Goal: Transaction & Acquisition: Purchase product/service

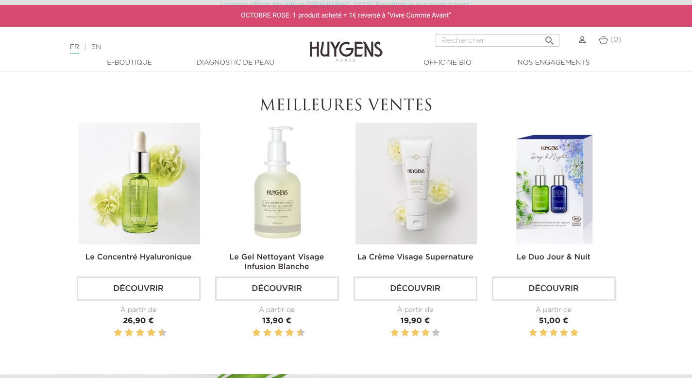
scroll to position [298, 0]
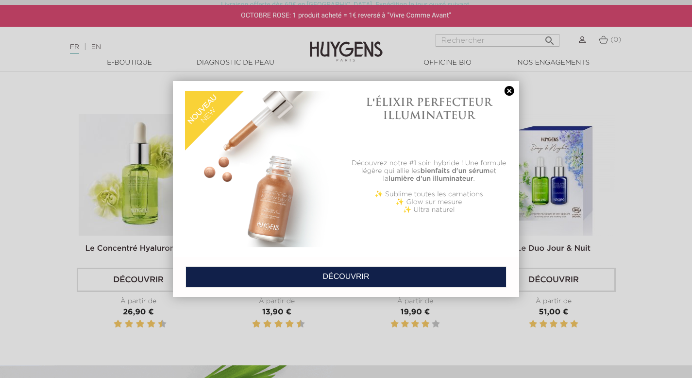
click at [506, 80] on div at bounding box center [346, 80] width 692 height 0
click at [598, 80] on div at bounding box center [346, 80] width 692 height 0
click at [507, 90] on link at bounding box center [510, 91] width 14 height 10
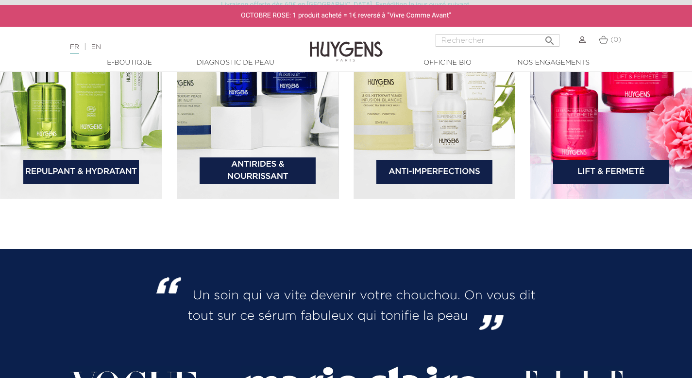
scroll to position [1474, 0]
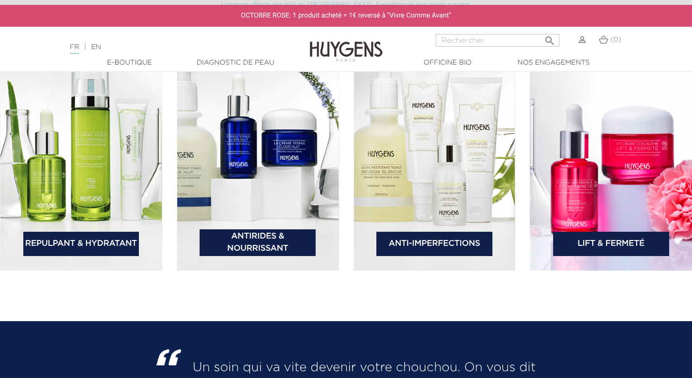
click at [237, 248] on link "Antirides & Nourrissant" at bounding box center [258, 242] width 116 height 27
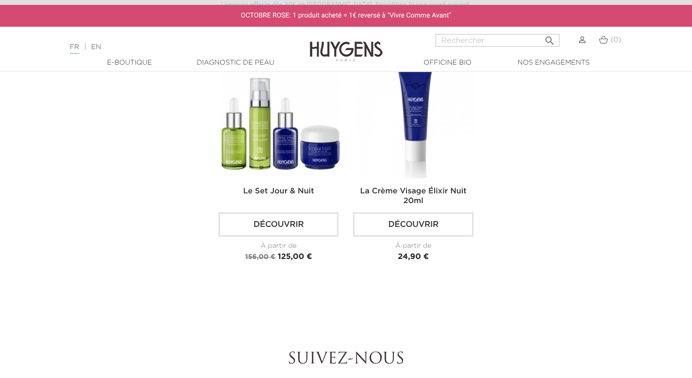
scroll to position [1115, 0]
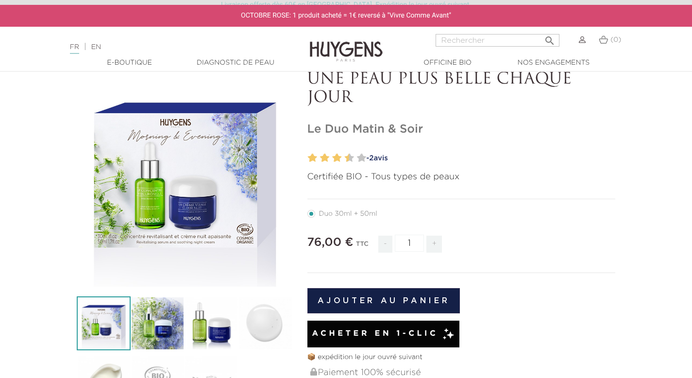
scroll to position [102, 0]
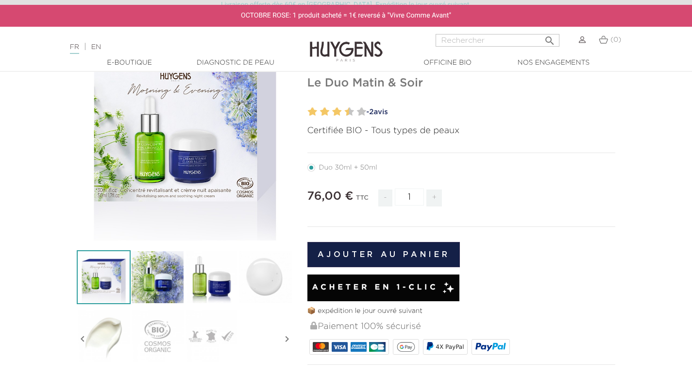
click at [176, 276] on img at bounding box center [158, 277] width 54 height 54
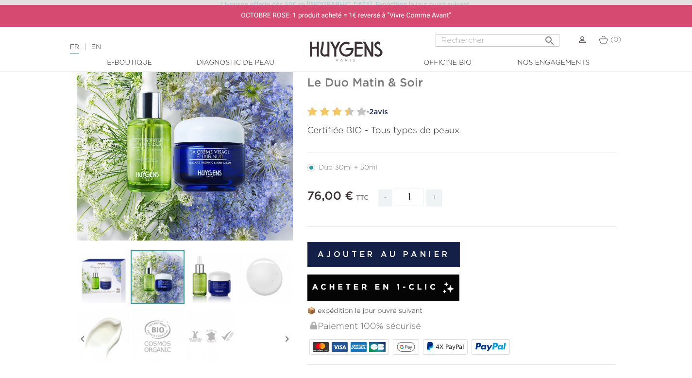
click at [199, 276] on img at bounding box center [212, 277] width 54 height 54
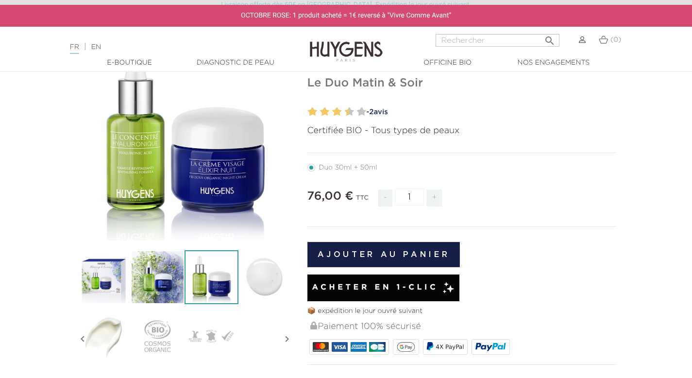
click at [386, 109] on link "- 2 avis" at bounding box center [489, 112] width 253 height 15
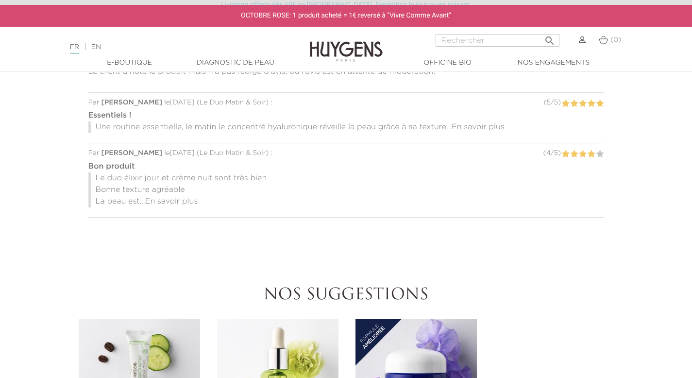
scroll to position [936, 0]
click at [492, 131] on span "En savoir plus" at bounding box center [478, 128] width 53 height 8
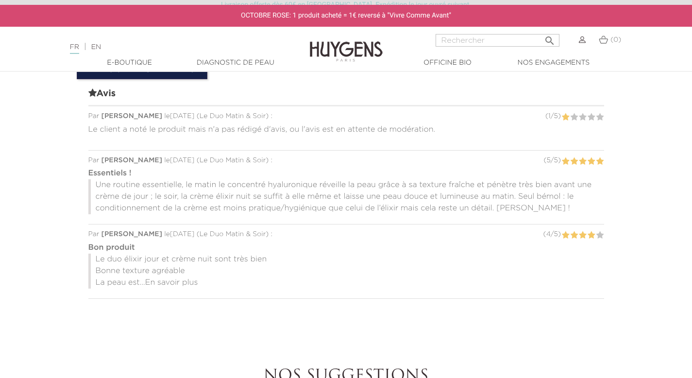
scroll to position [875, 0]
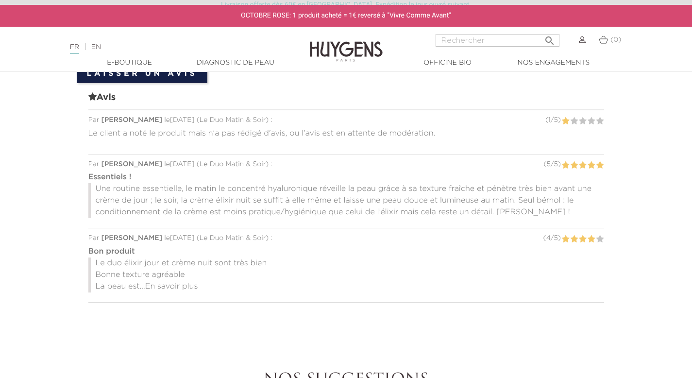
click at [164, 285] on span "En savoir plus" at bounding box center [171, 287] width 53 height 8
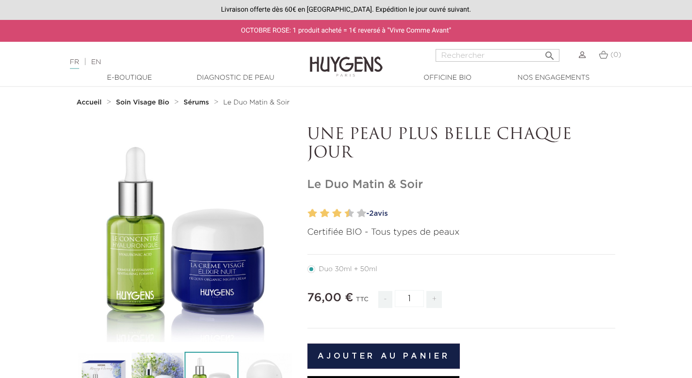
scroll to position [0, 0]
click at [235, 79] on link "Diagnostic de peau" at bounding box center [235, 78] width 97 height 10
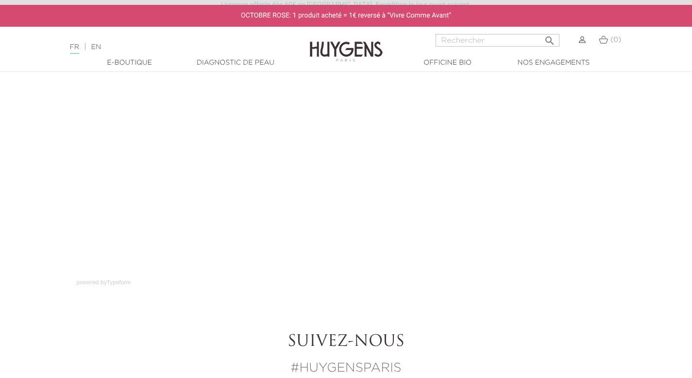
scroll to position [73, 0]
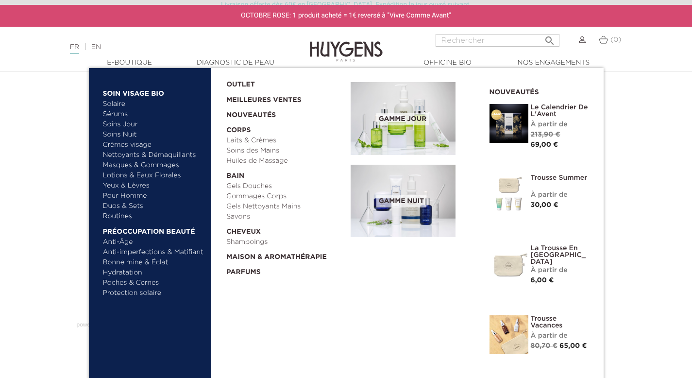
click at [138, 60] on link "  E-Boutique" at bounding box center [129, 63] width 97 height 10
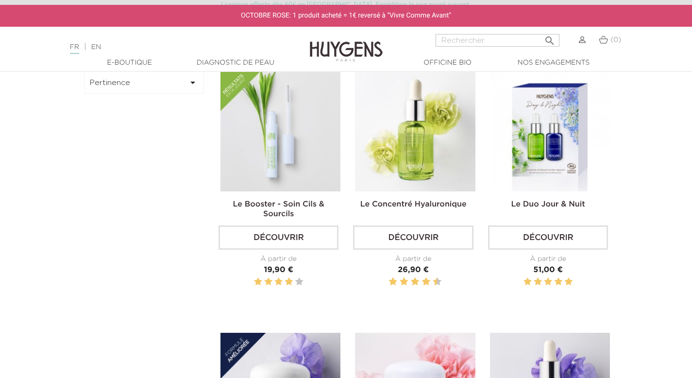
scroll to position [279, 0]
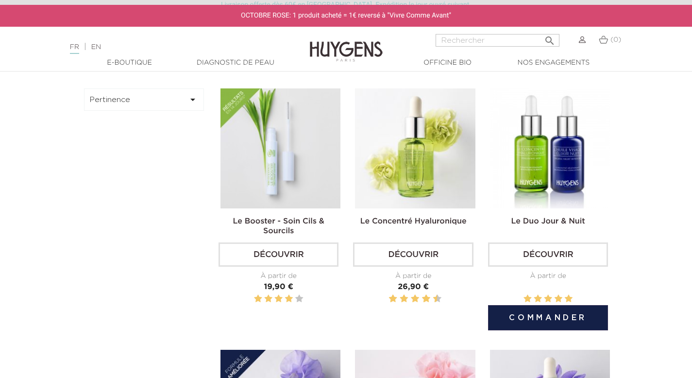
click at [547, 222] on link "Le Duo Jour & Nuit" at bounding box center [549, 222] width 74 height 8
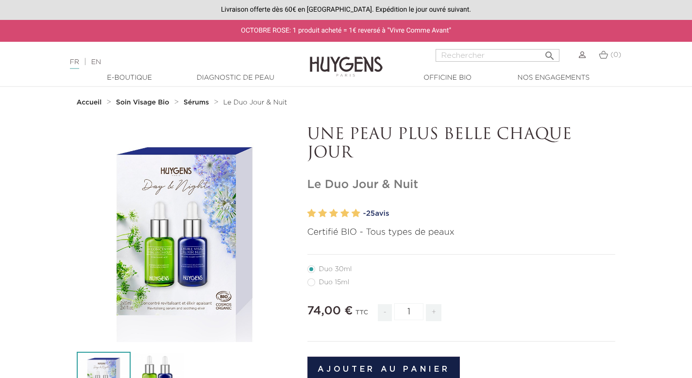
click at [389, 214] on link "- 25 avis" at bounding box center [489, 213] width 253 height 15
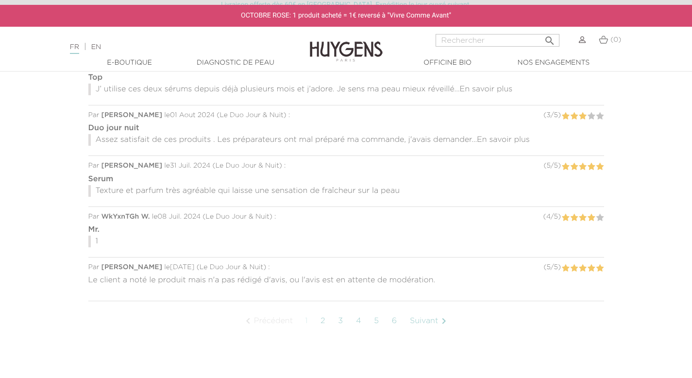
click at [488, 136] on span "En savoir plus" at bounding box center [503, 140] width 53 height 8
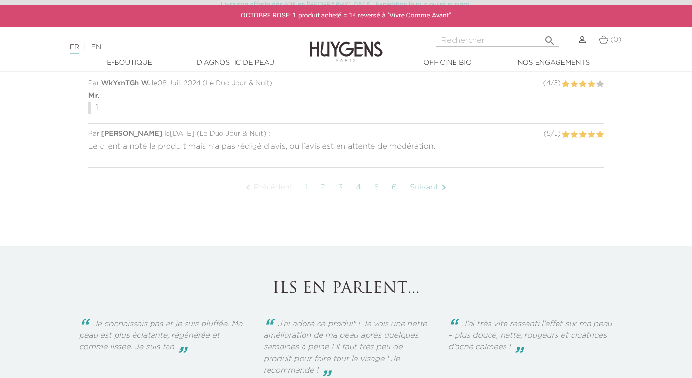
scroll to position [1085, 0]
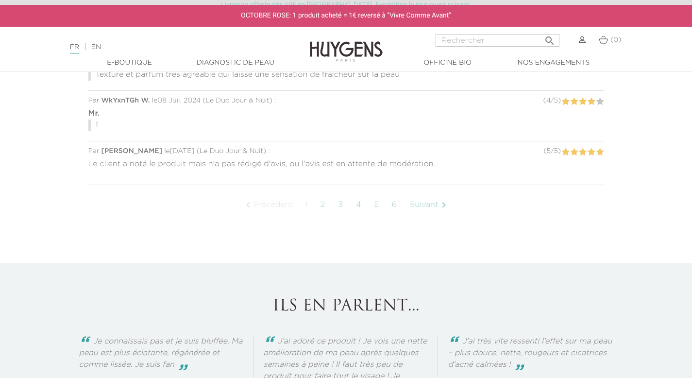
click at [324, 193] on link "2" at bounding box center [323, 205] width 15 height 24
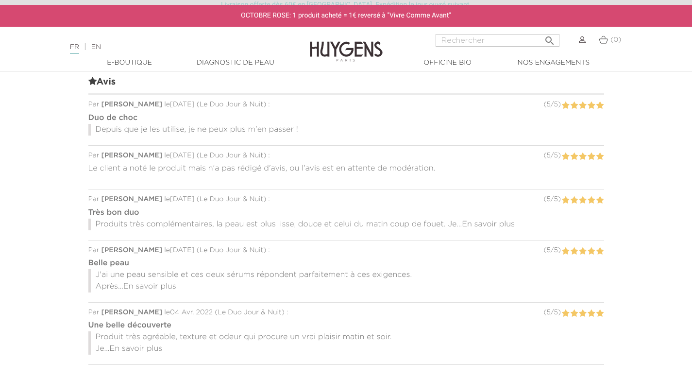
click at [171, 283] on span "En savoir plus" at bounding box center [149, 287] width 53 height 8
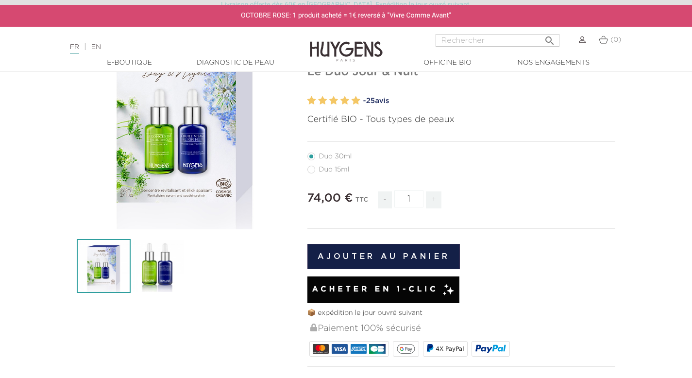
scroll to position [61, 0]
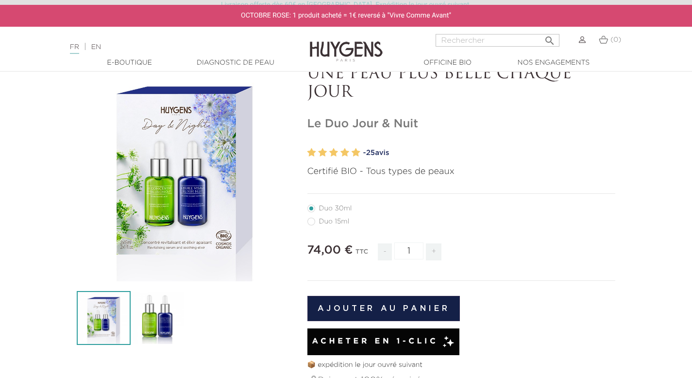
click at [315, 222] on label41"] "Duo 15ml" at bounding box center [335, 222] width 54 height 8
radio input "true"
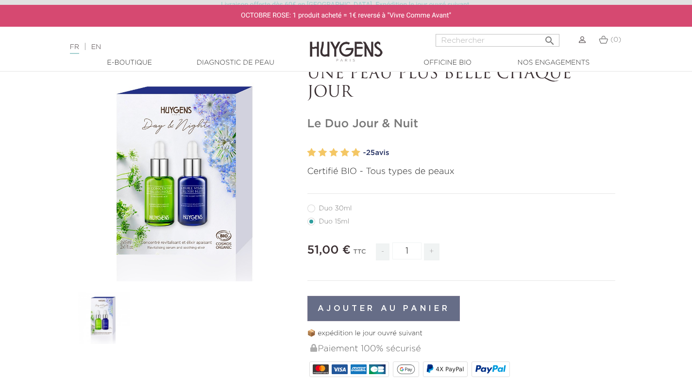
click at [313, 209] on label40"] "Duo 30ml" at bounding box center [336, 209] width 56 height 8
radio input "true"
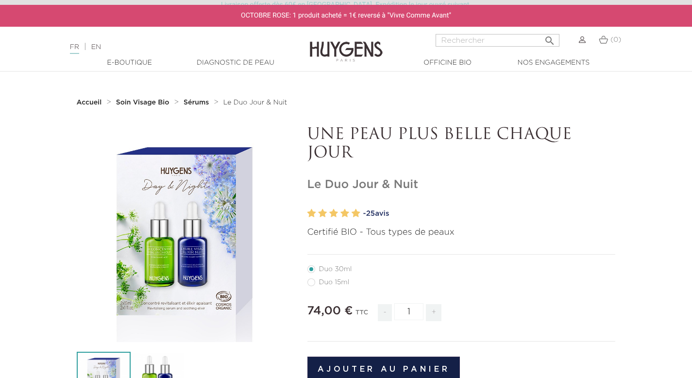
scroll to position [116, 0]
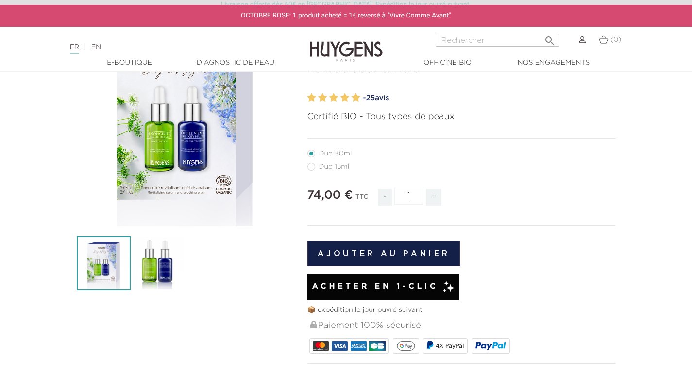
click at [336, 153] on label40"] "Duo 30ml" at bounding box center [336, 154] width 56 height 8
click at [406, 293] on div "Acheter en 1-clic" at bounding box center [384, 287] width 152 height 27
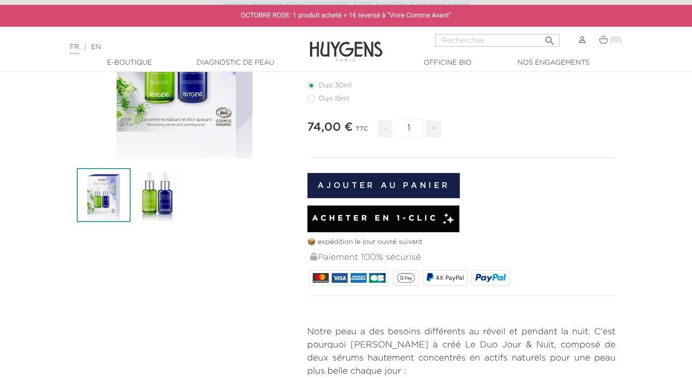
scroll to position [183, 0]
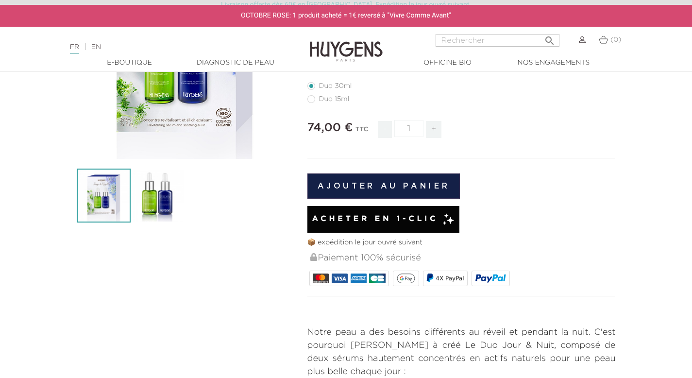
click at [370, 224] on span "Acheter en 1-clic" at bounding box center [375, 219] width 126 height 12
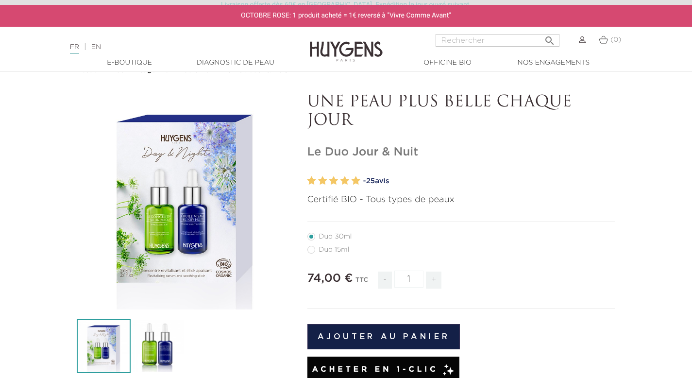
scroll to position [45, 0]
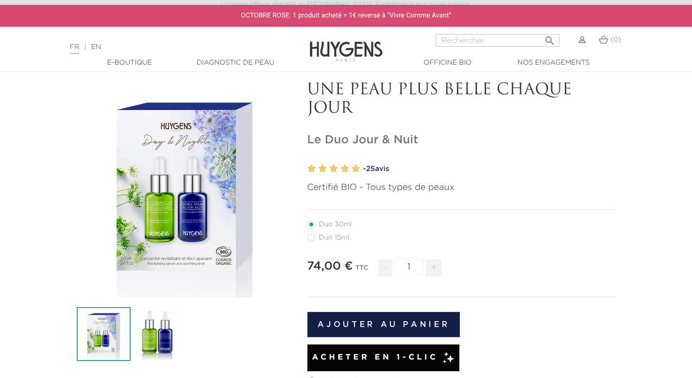
click at [403, 354] on span "Acheter en 1-clic" at bounding box center [375, 358] width 126 height 12
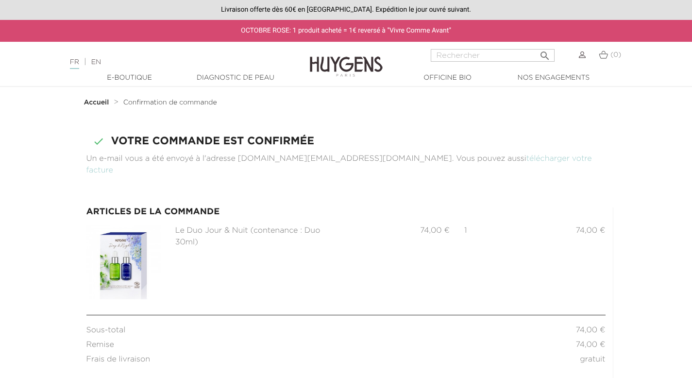
click at [464, 160] on link "télécharger votre facture" at bounding box center [339, 164] width 506 height 19
